Goal: Transaction & Acquisition: Purchase product/service

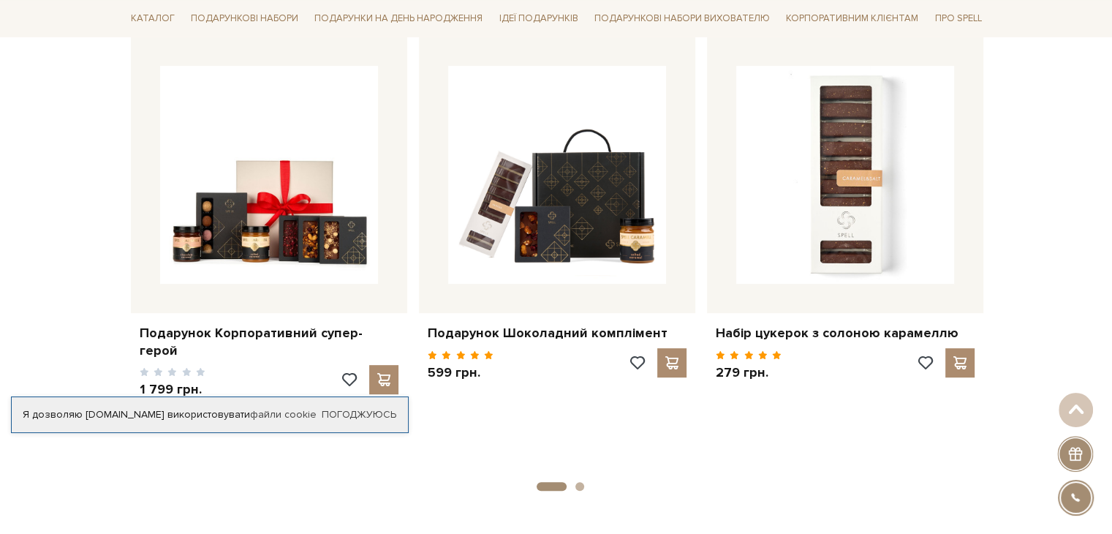
scroll to position [617, 0]
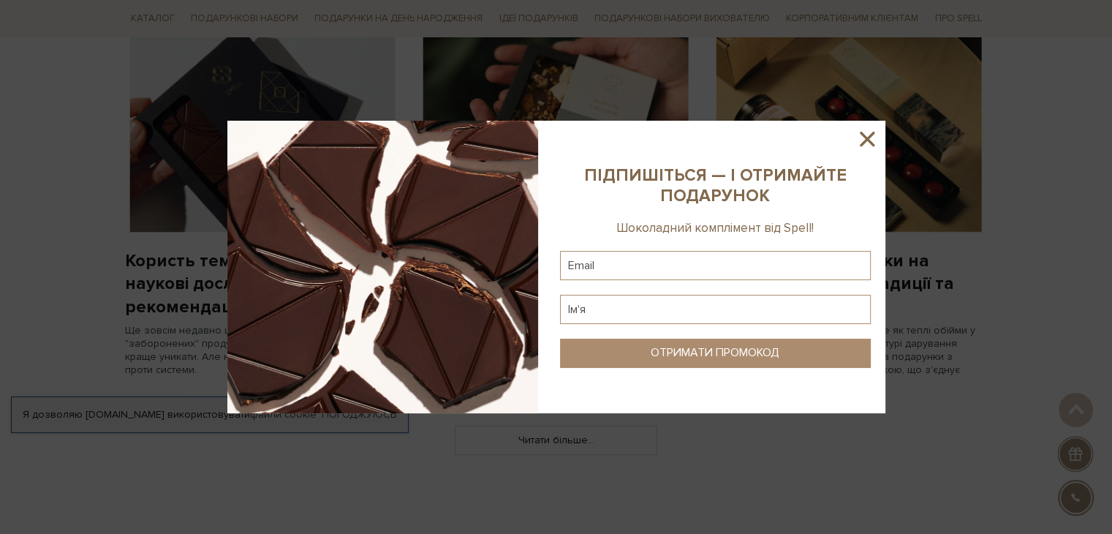
drag, startPoint x: 1117, startPoint y: 38, endPoint x: 1122, endPoint y: 235, distance: 197.5
click at [1112, 235] on html "Подарункові набори SALE Корпоративним клієнтам Доставка і оплата Консультація: …" at bounding box center [556, 347] width 1112 height 3032
click at [867, 135] on icon at bounding box center [867, 139] width 25 height 25
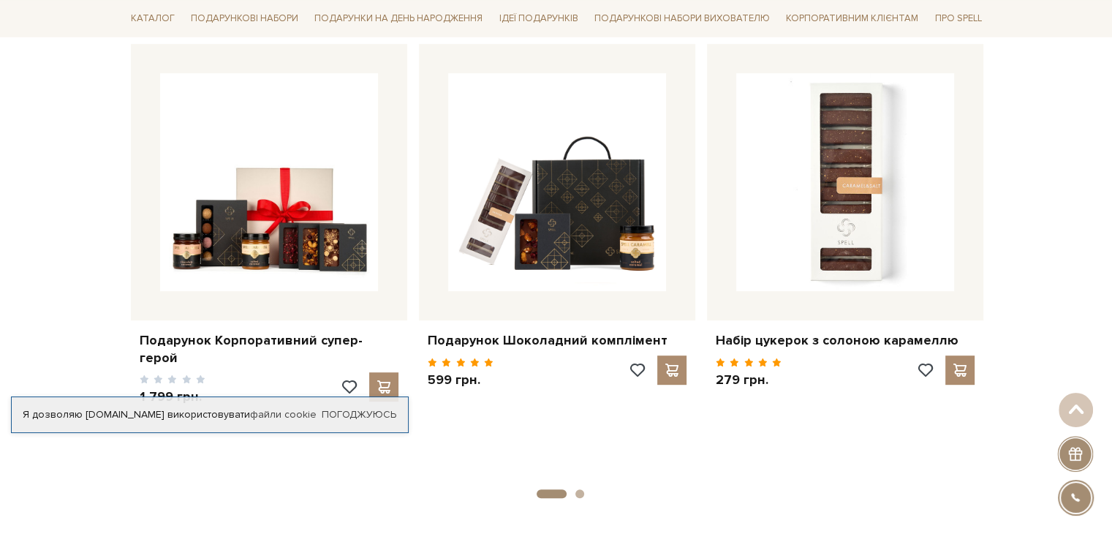
scroll to position [612, 0]
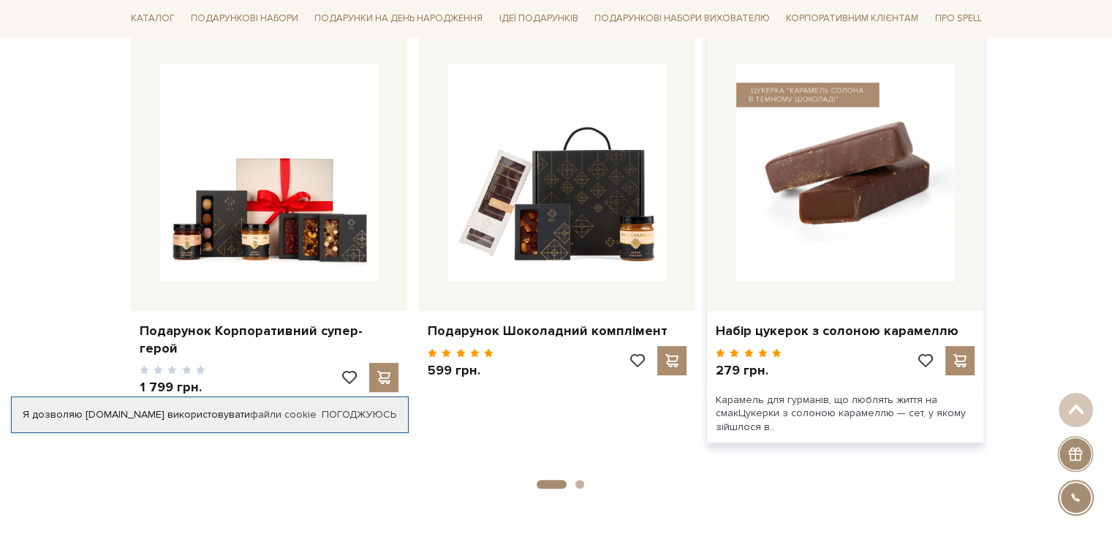
click at [883, 155] on img at bounding box center [845, 173] width 218 height 218
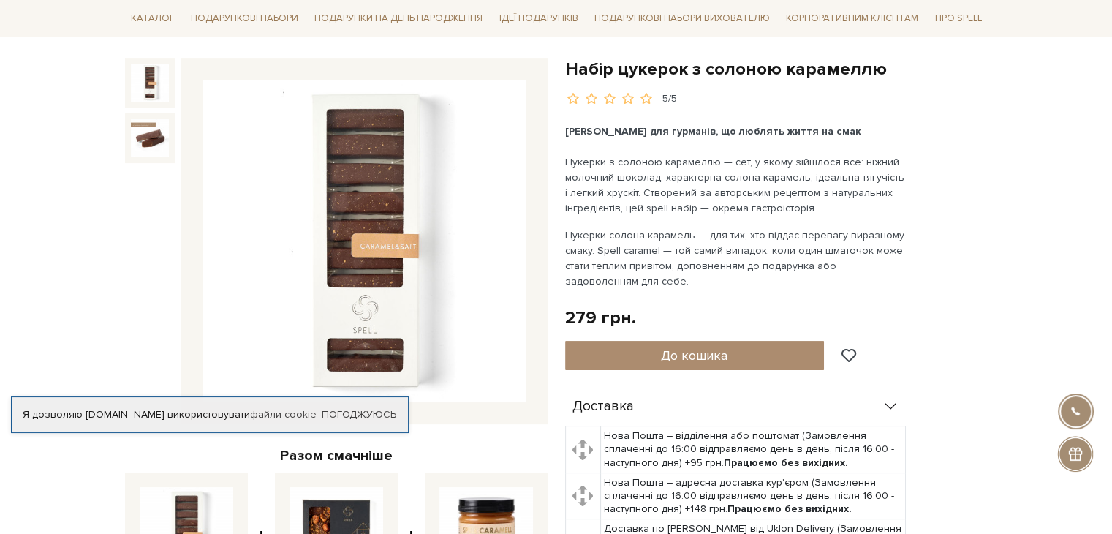
scroll to position [146, 0]
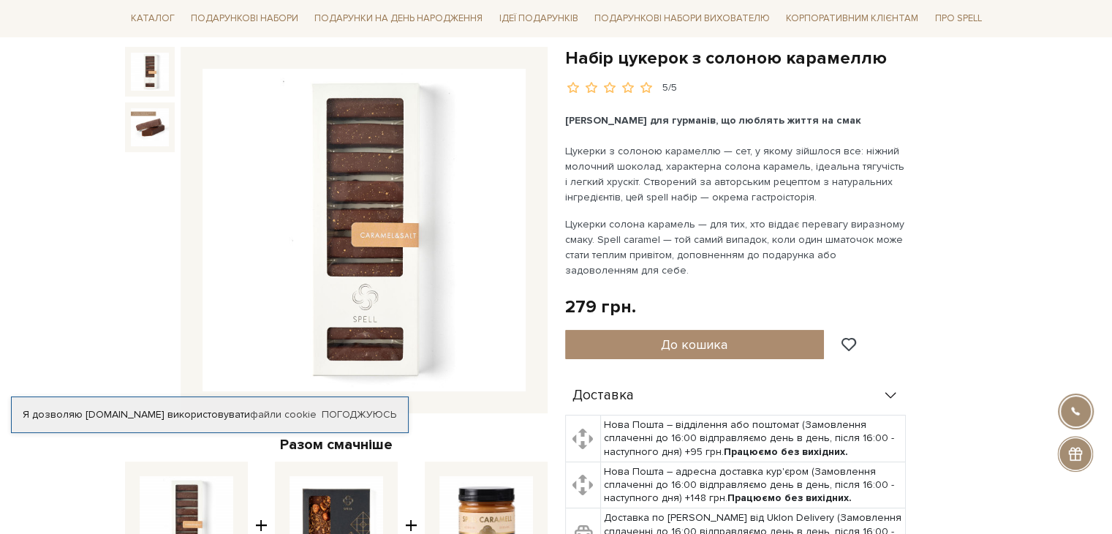
click at [470, 253] on img at bounding box center [364, 230] width 323 height 323
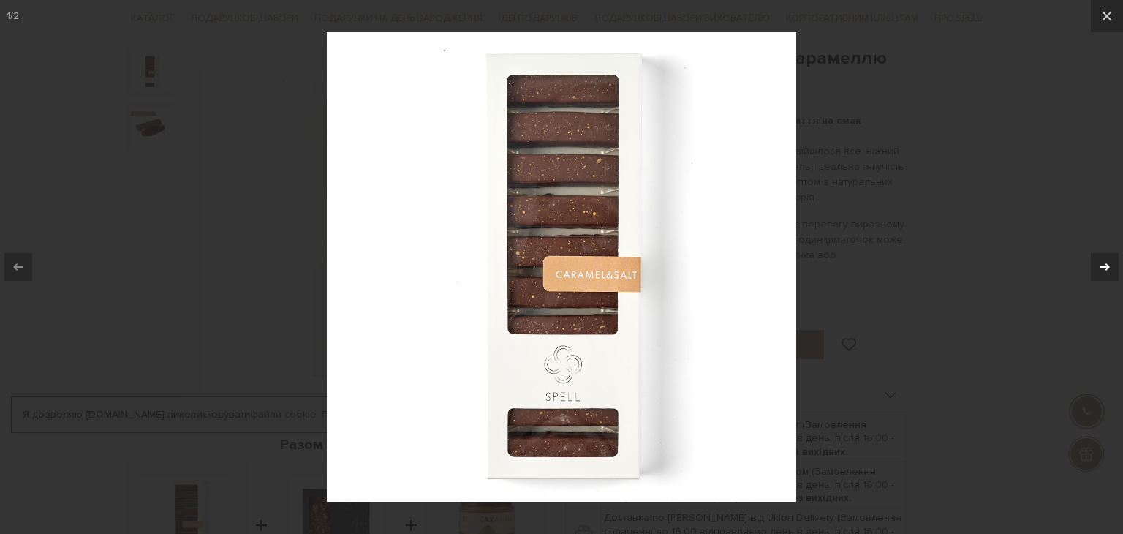
click at [1100, 264] on icon at bounding box center [1105, 267] width 18 height 18
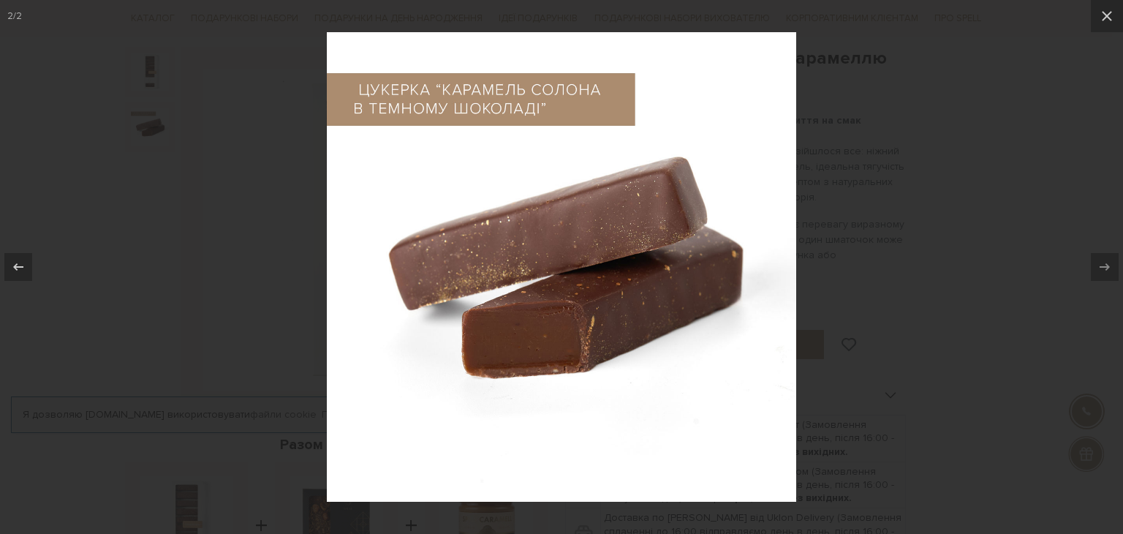
click at [972, 162] on div at bounding box center [561, 267] width 1123 height 534
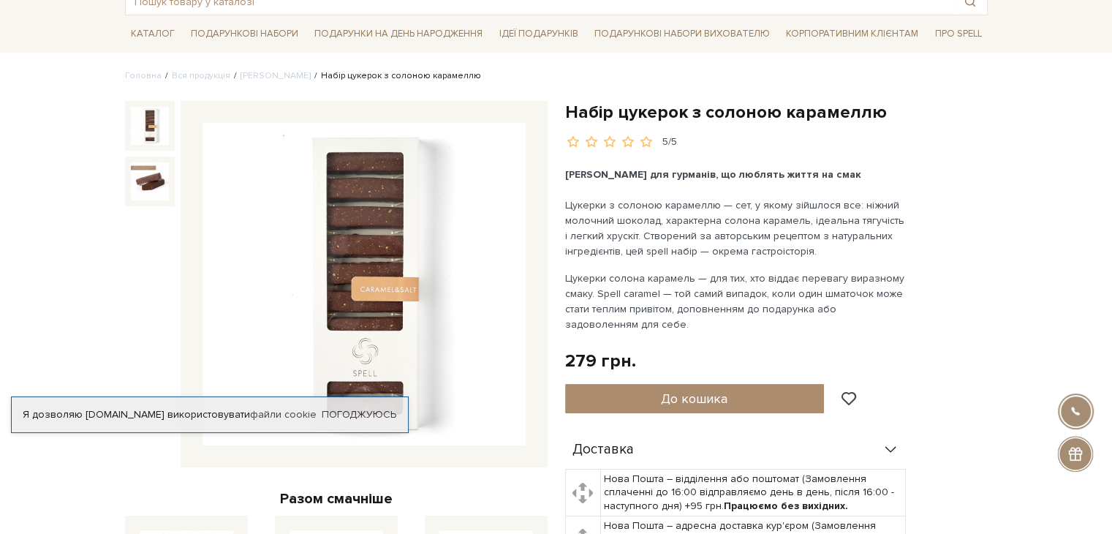
scroll to position [89, 0]
